Goal: Task Accomplishment & Management: Manage account settings

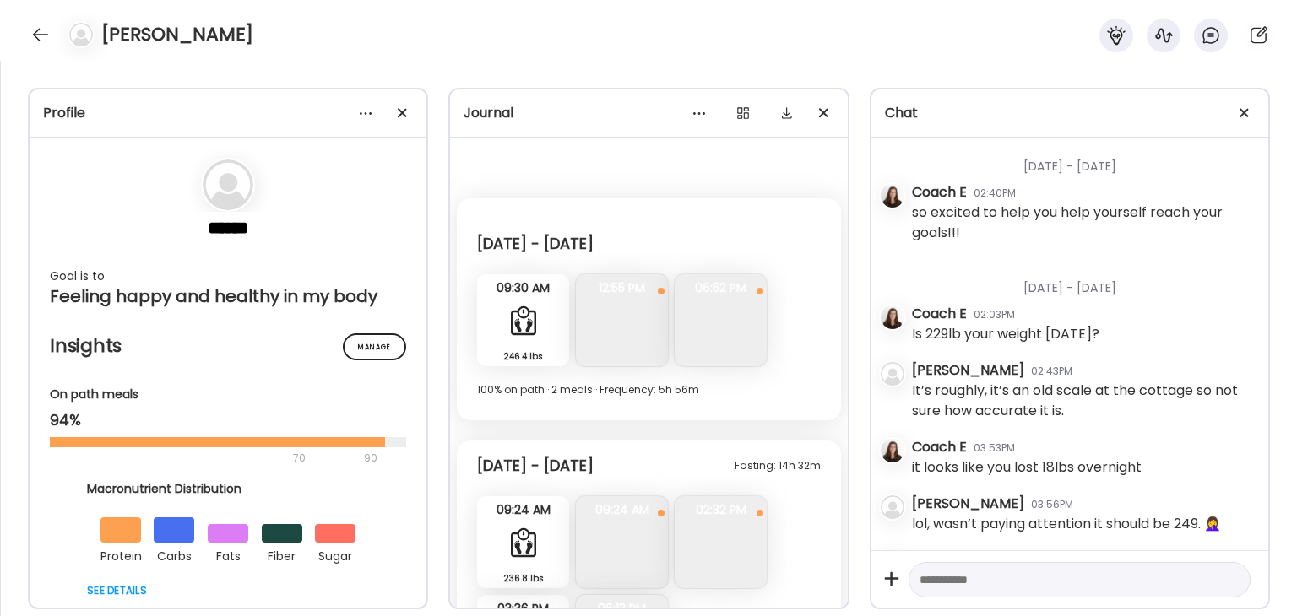
scroll to position [1143, 0]
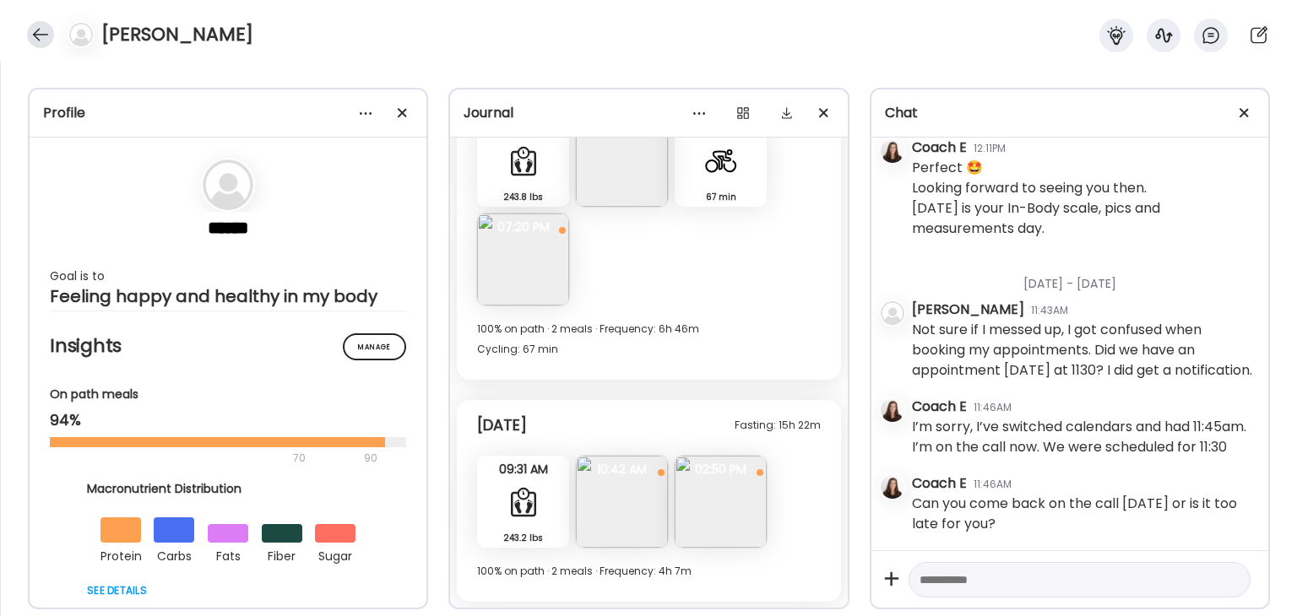
click at [39, 34] on div at bounding box center [40, 34] width 27 height 27
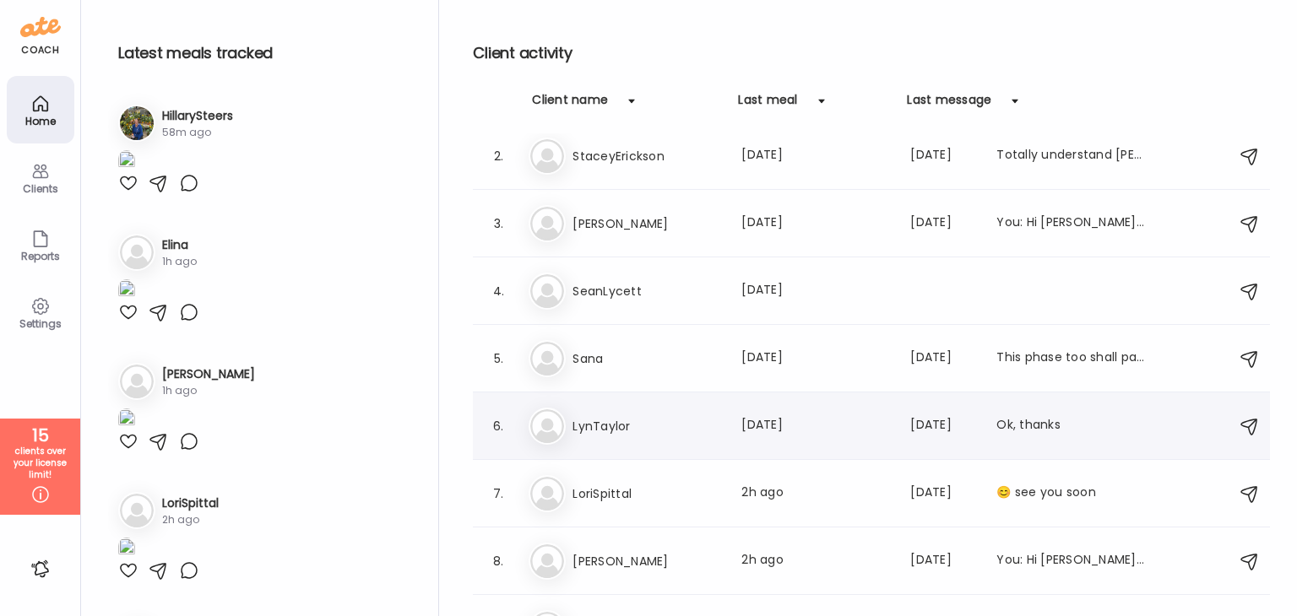
scroll to position [169, 0]
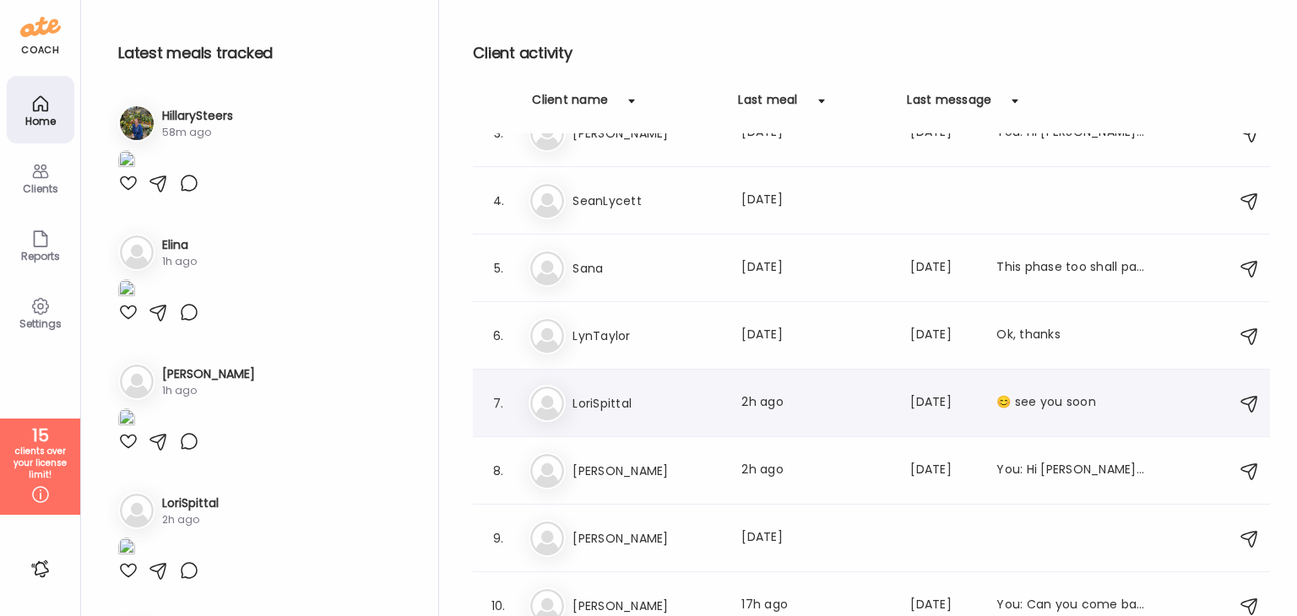
click at [638, 395] on h3 "LoriSpittal" at bounding box center [646, 403] width 149 height 20
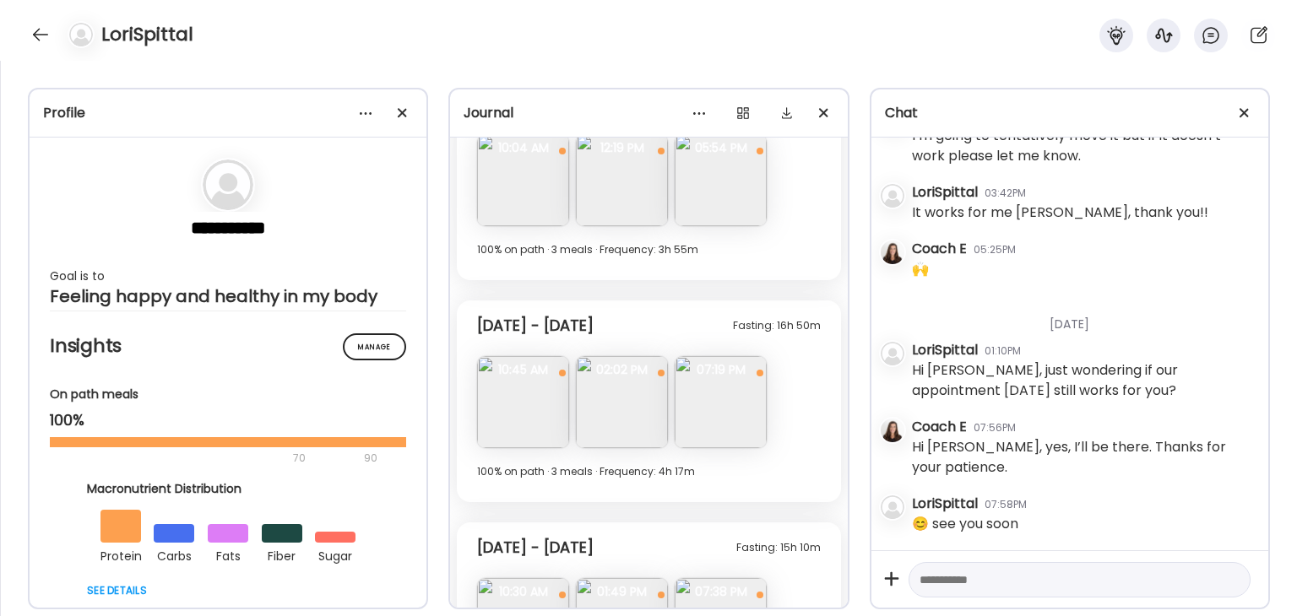
scroll to position [5012, 0]
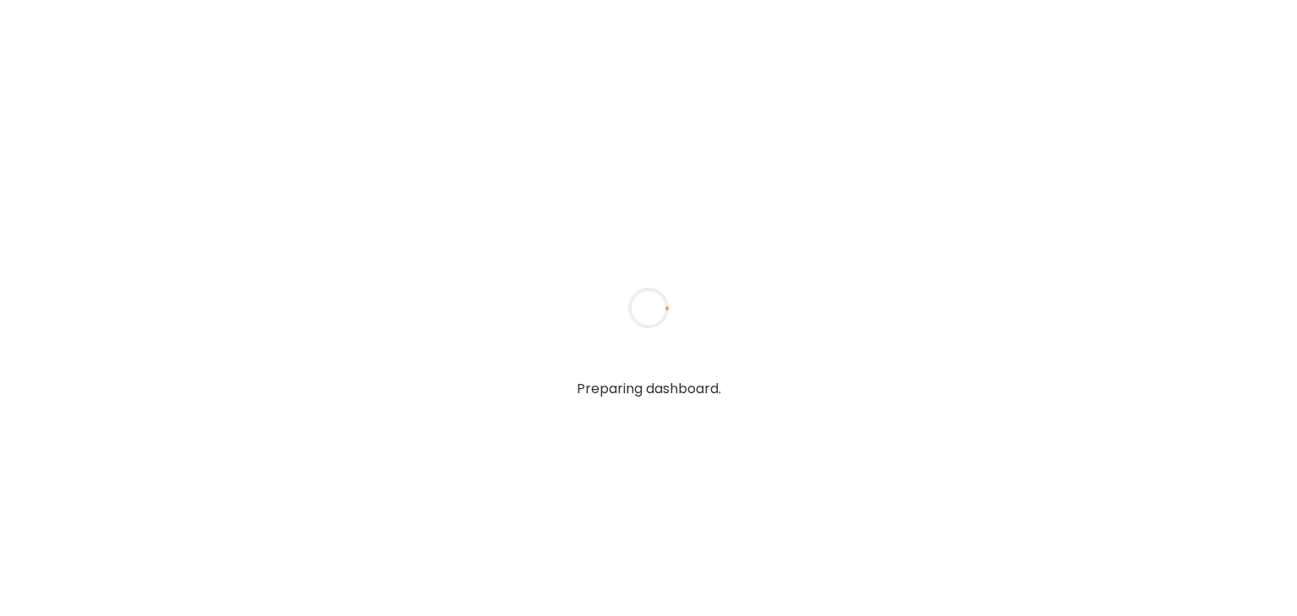
type input "**********"
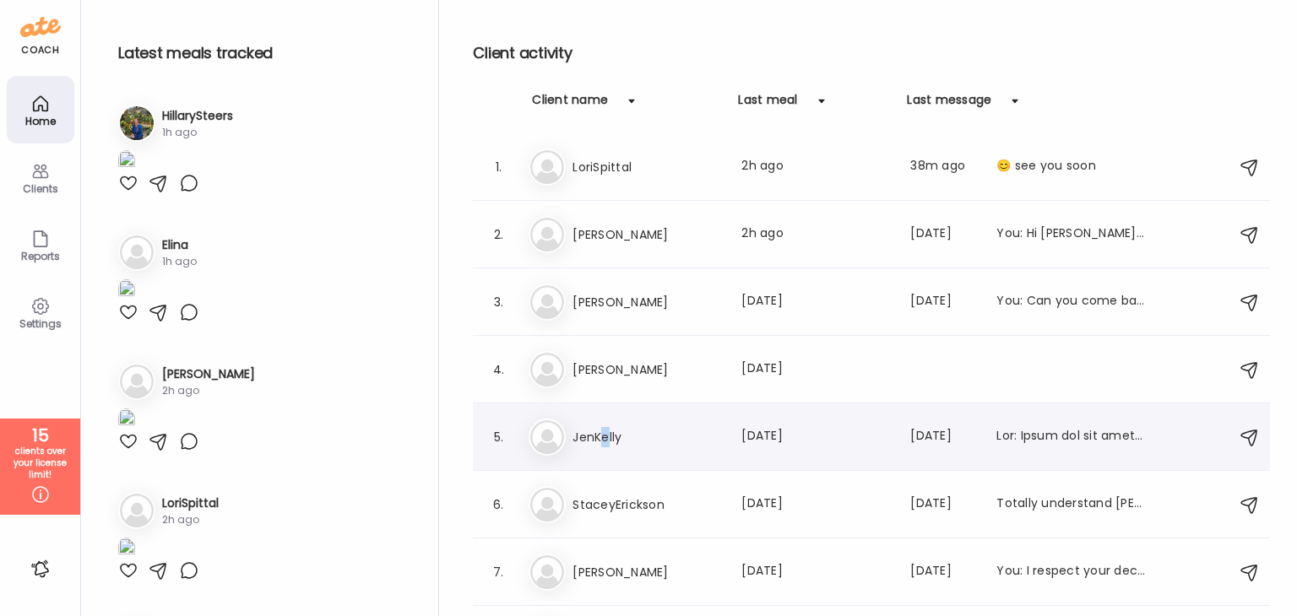
click at [605, 435] on h3 "JenKelly" at bounding box center [646, 437] width 149 height 20
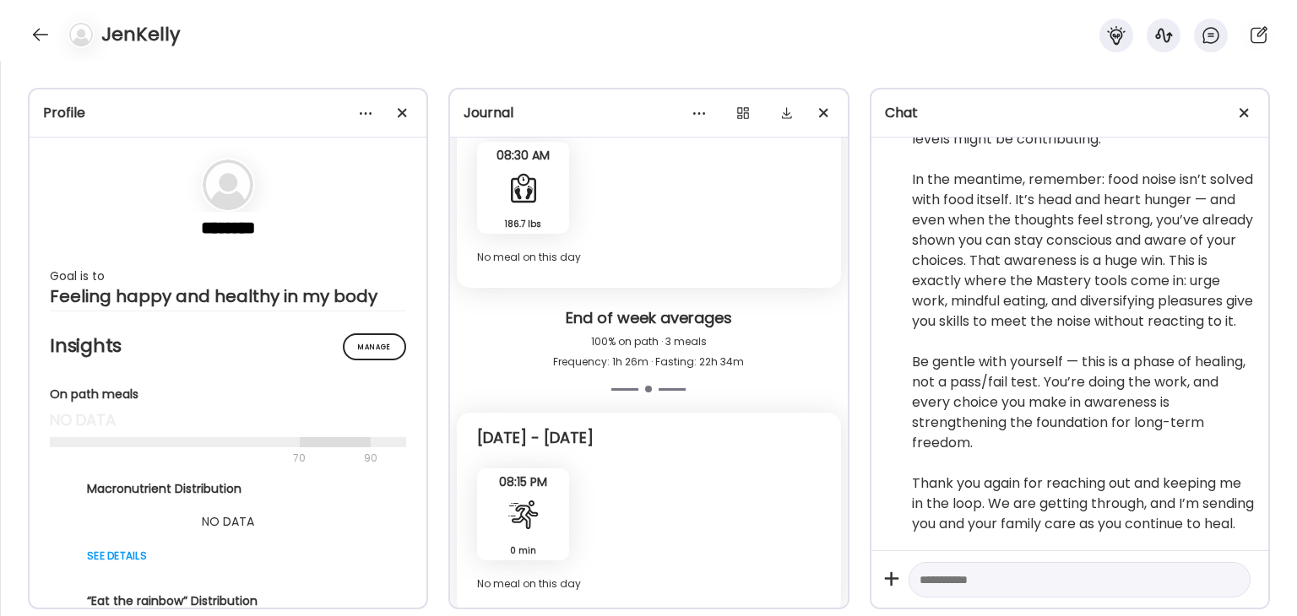
scroll to position [3113, 0]
click at [37, 35] on div at bounding box center [40, 34] width 27 height 27
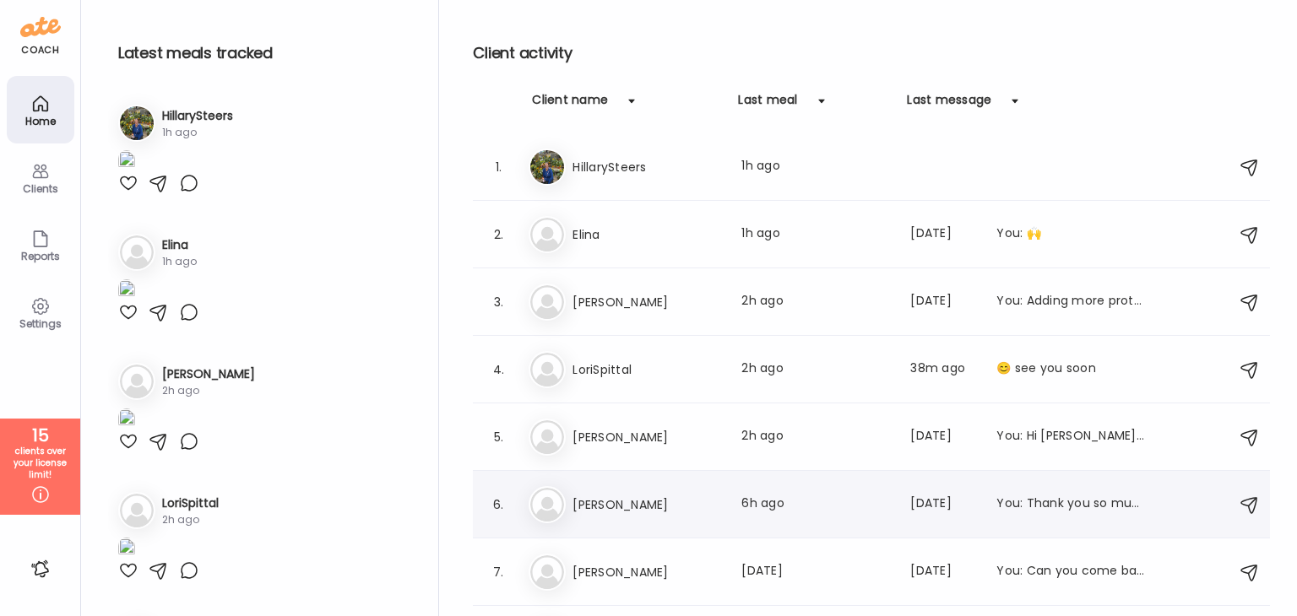
scroll to position [0, 0]
click at [601, 247] on div "El [PERSON_NAME] Last meal: 1h ago Last message: [DATE] You: 🙌" at bounding box center [873, 234] width 691 height 37
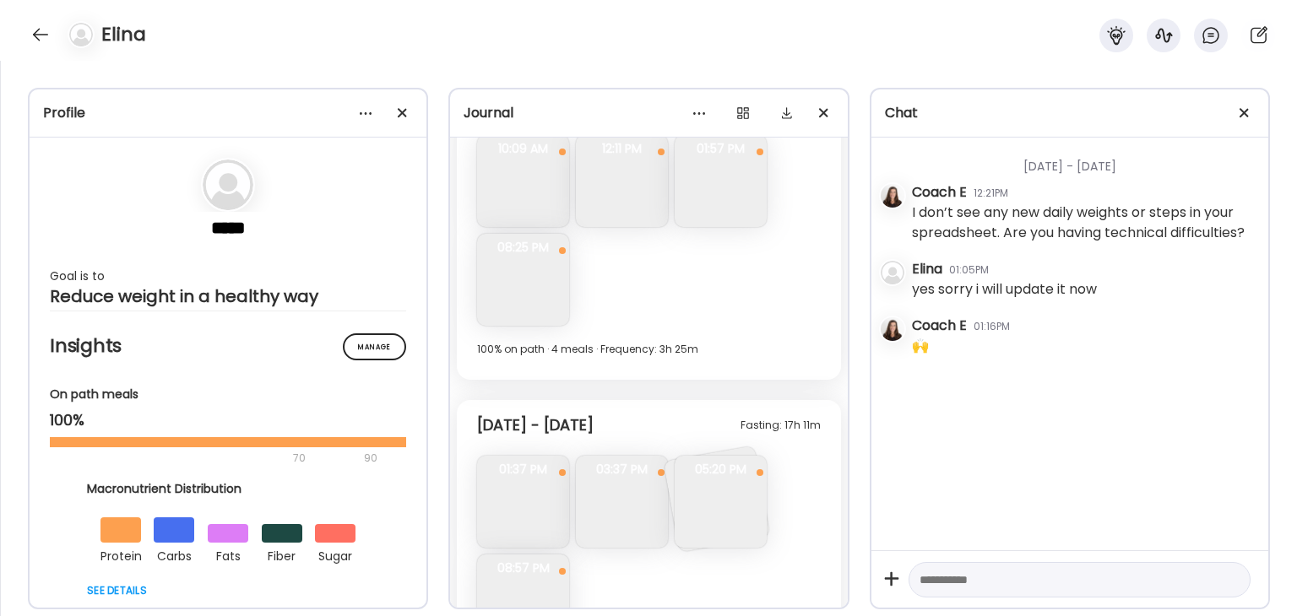
scroll to position [7466, 0]
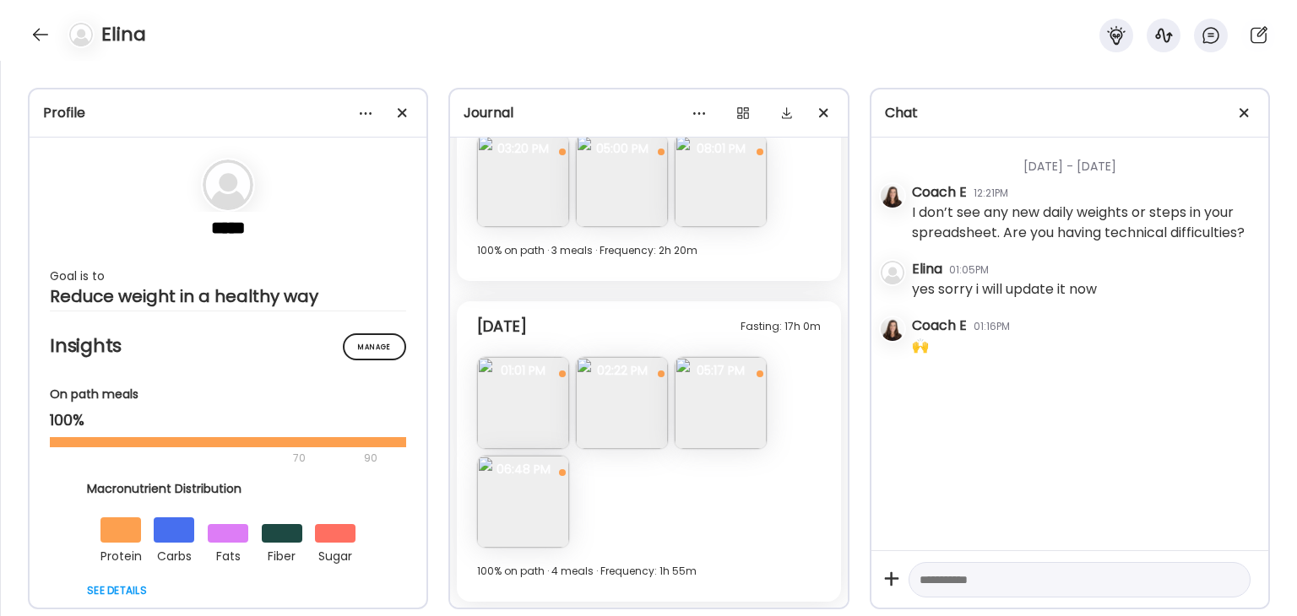
click at [629, 398] on img at bounding box center [622, 403] width 92 height 92
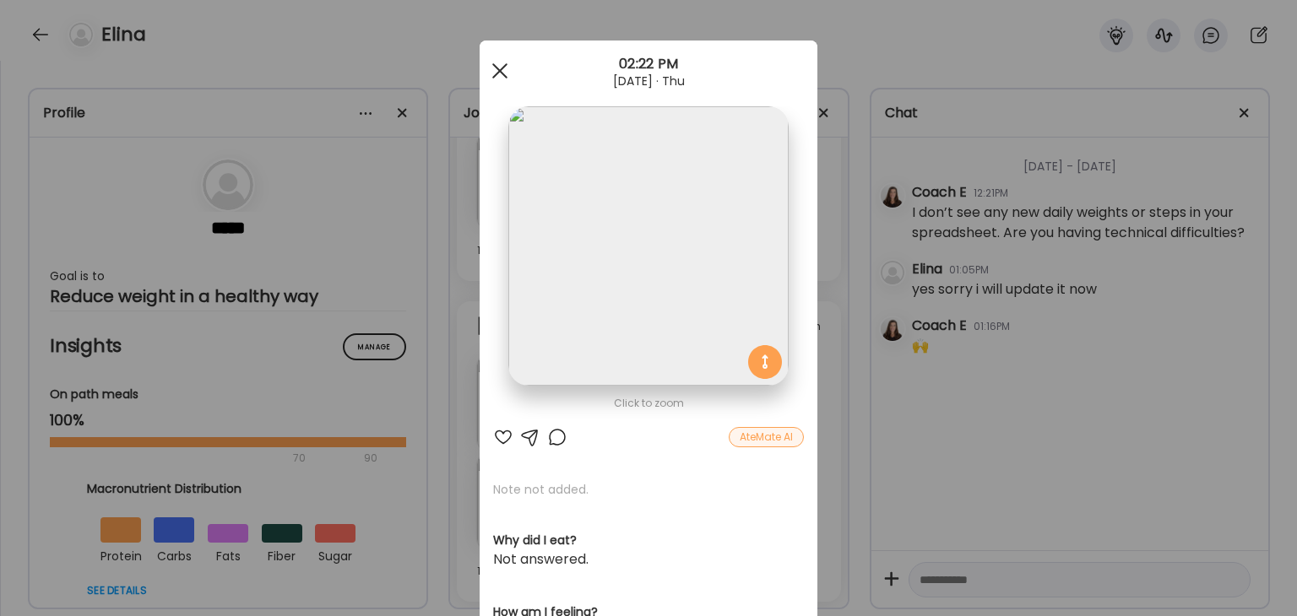
click at [492, 68] on span at bounding box center [499, 70] width 15 height 15
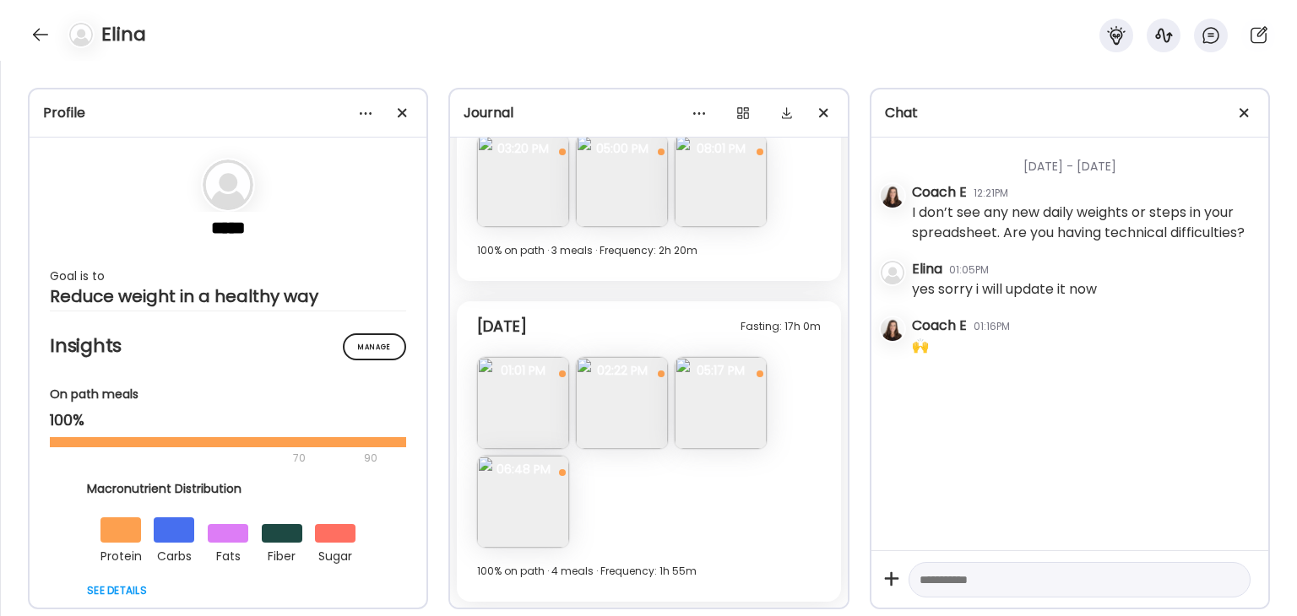
click at [716, 428] on img at bounding box center [721, 403] width 92 height 92
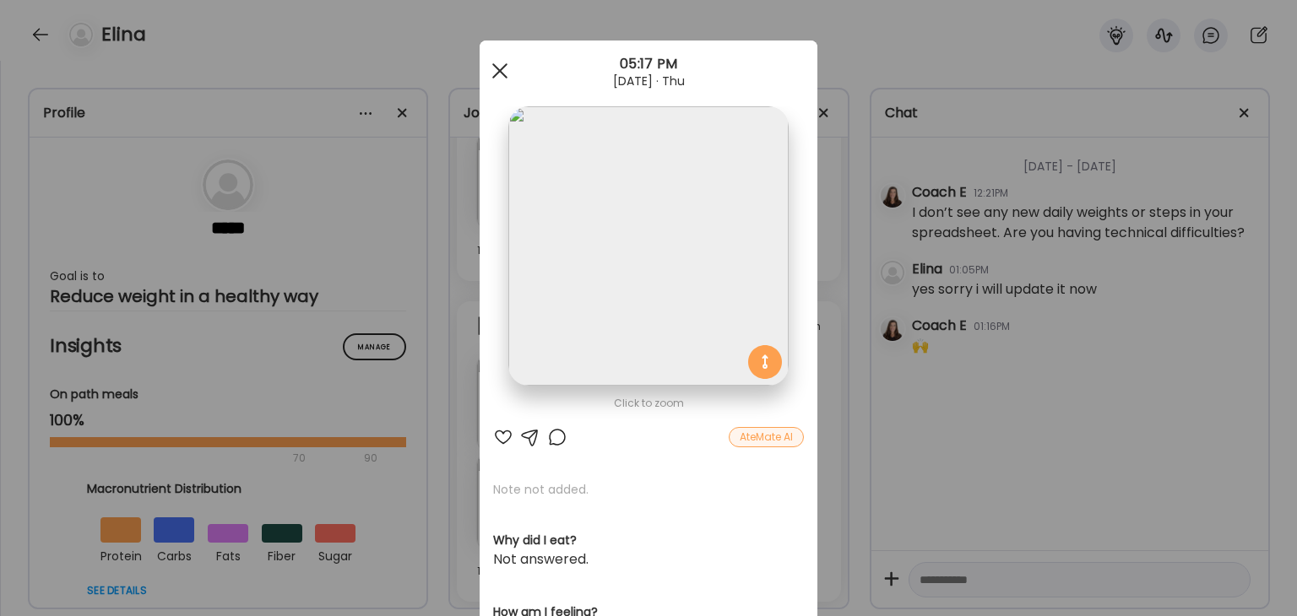
click at [496, 66] on div at bounding box center [500, 71] width 34 height 34
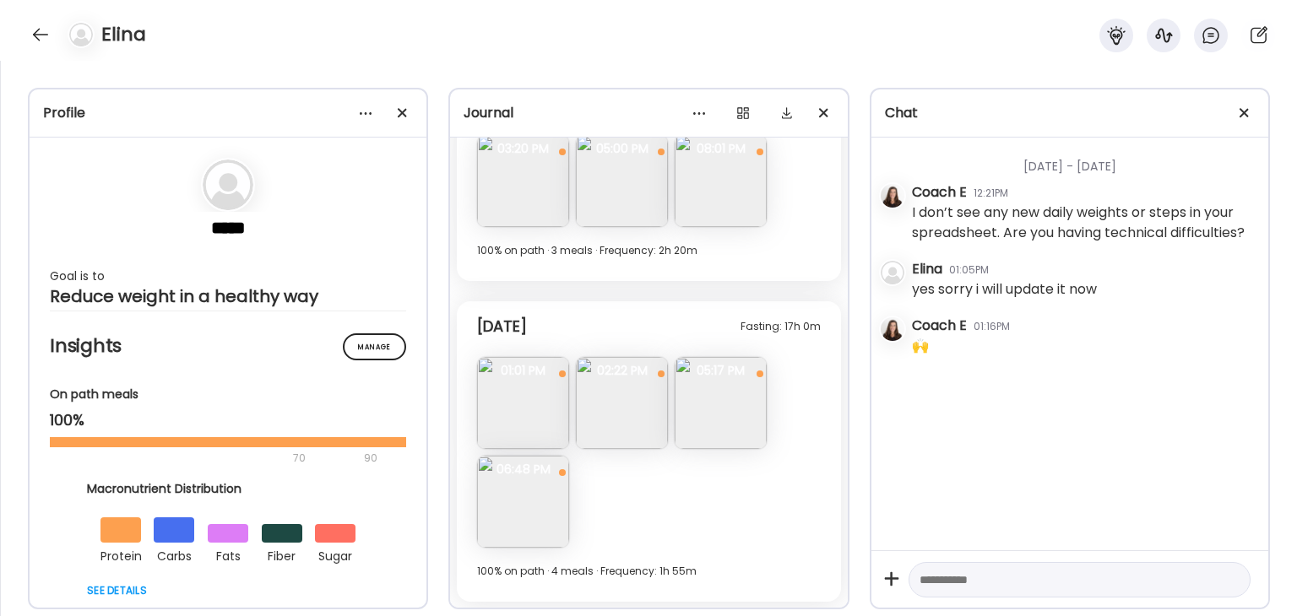
click at [530, 490] on img at bounding box center [523, 502] width 92 height 92
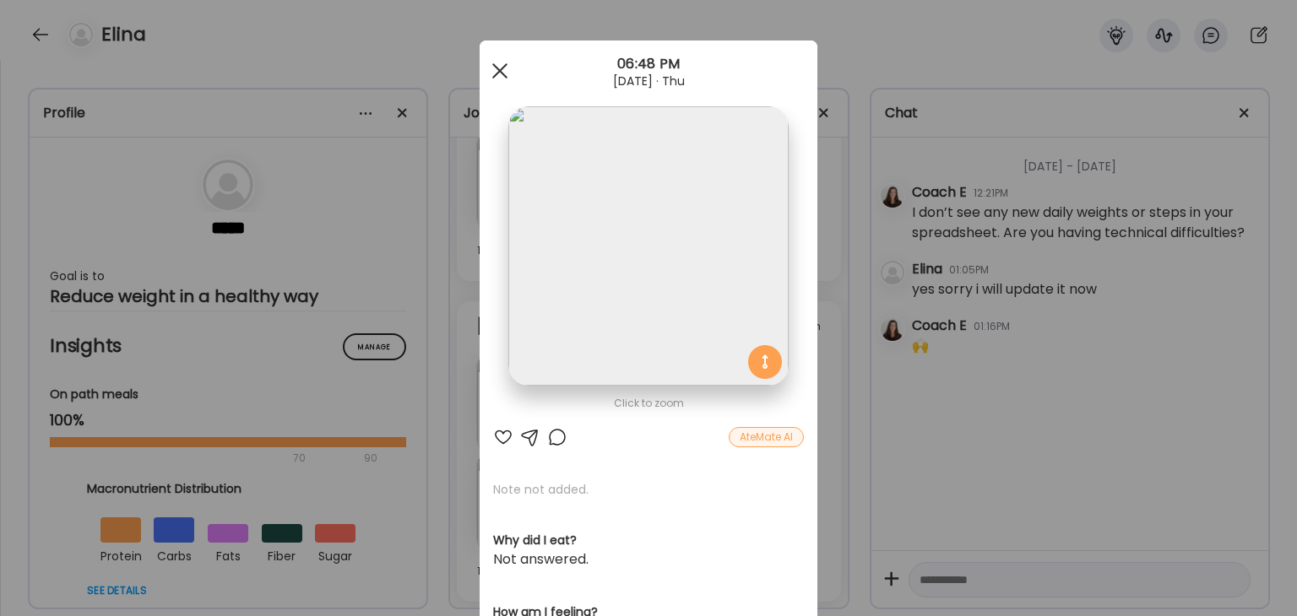
click at [498, 67] on span at bounding box center [499, 70] width 15 height 15
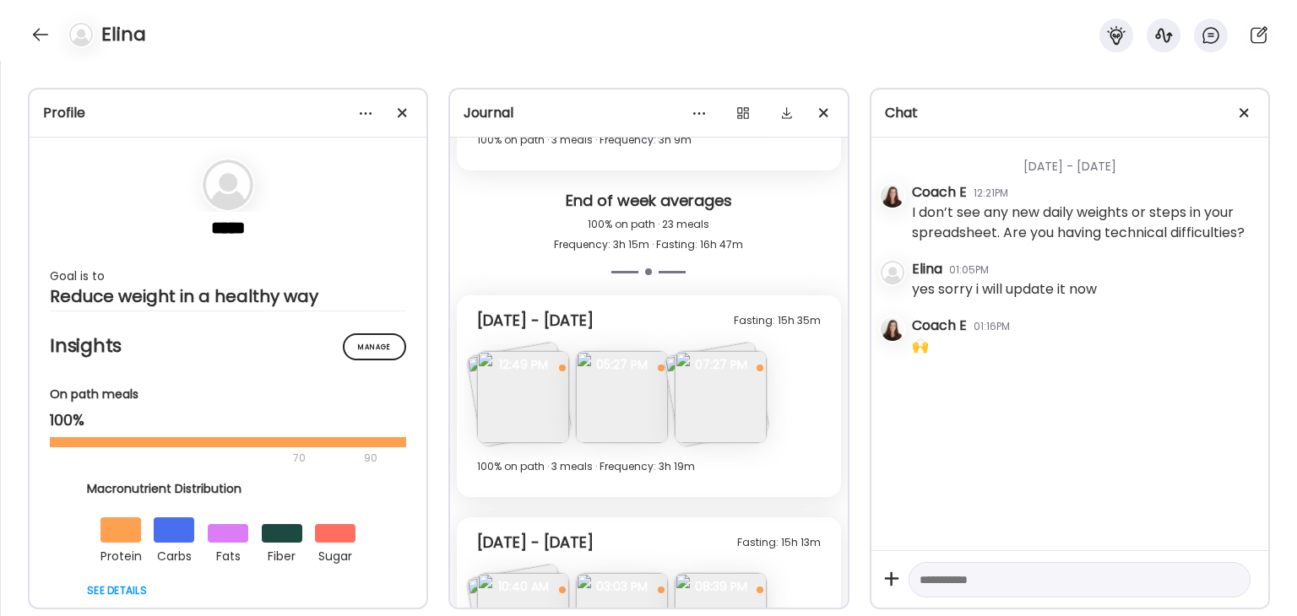
scroll to position [6706, 0]
